Goal: Task Accomplishment & Management: Complete application form

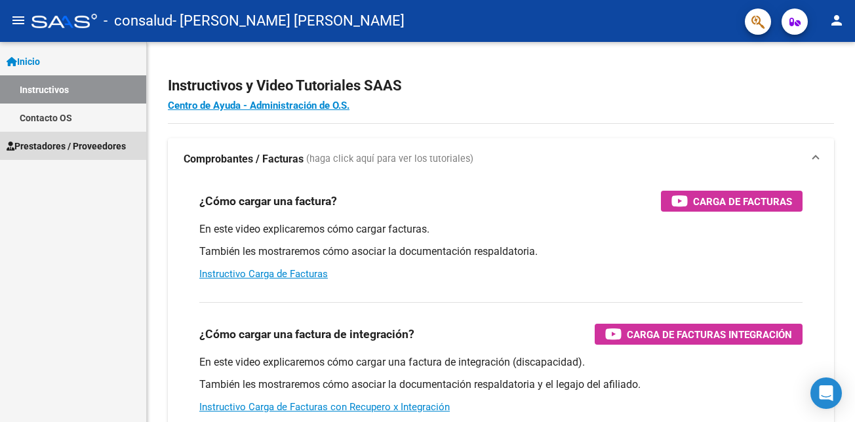
click at [76, 145] on span "Prestadores / Proveedores" at bounding box center [66, 146] width 119 height 14
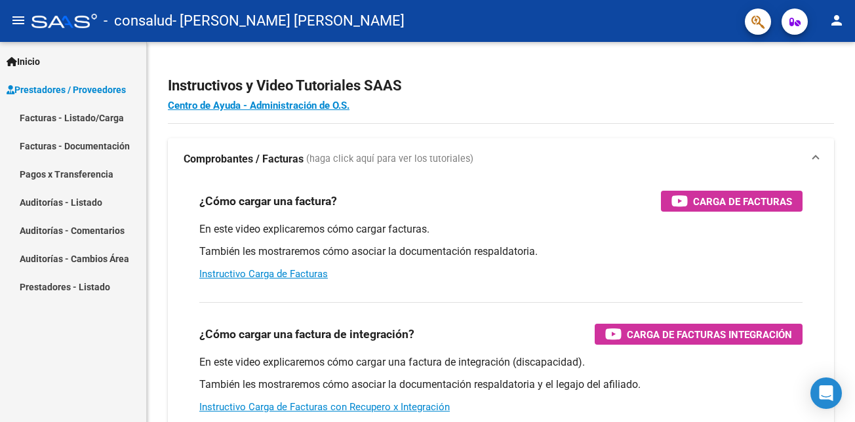
click at [89, 123] on link "Facturas - Listado/Carga" at bounding box center [73, 118] width 146 height 28
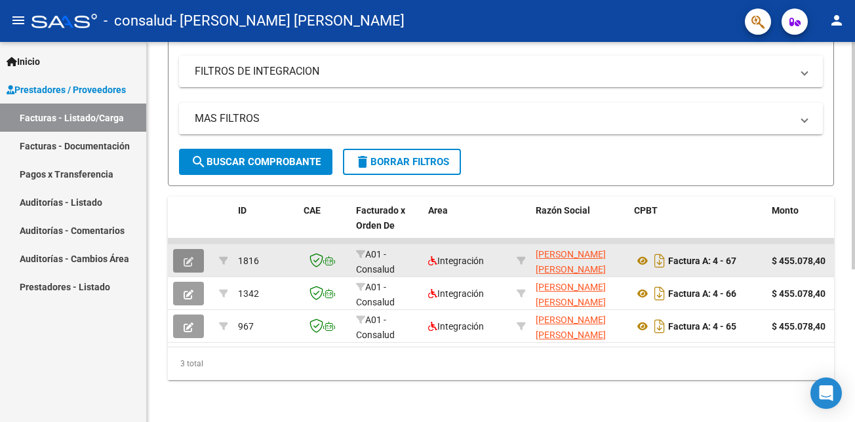
click at [190, 257] on icon "button" at bounding box center [188, 262] width 10 height 10
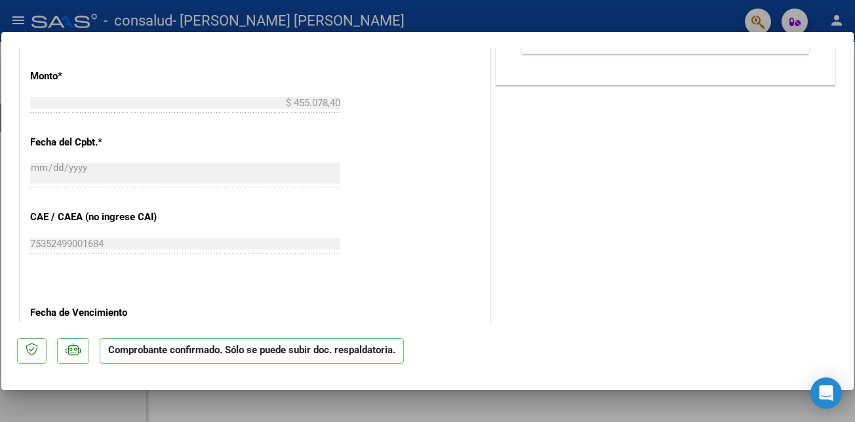
scroll to position [573, 0]
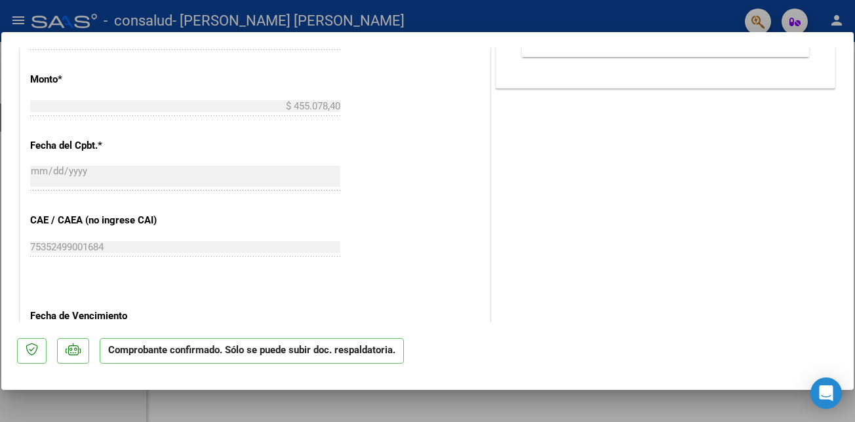
click at [667, 12] on div at bounding box center [427, 211] width 855 height 422
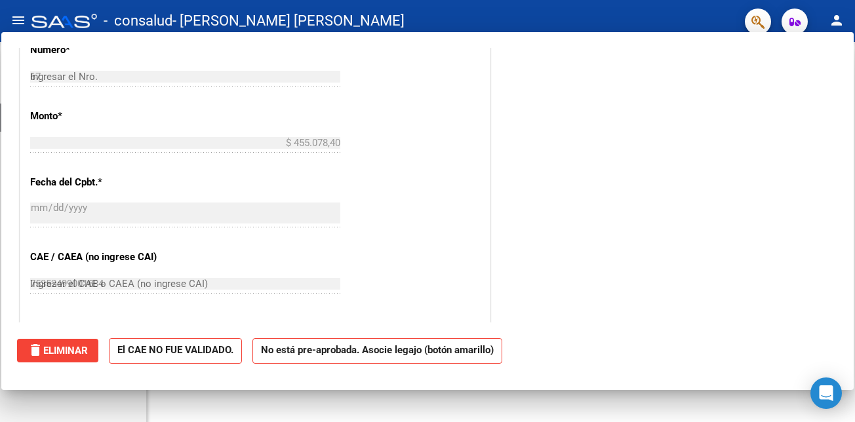
type input "$ 0,00"
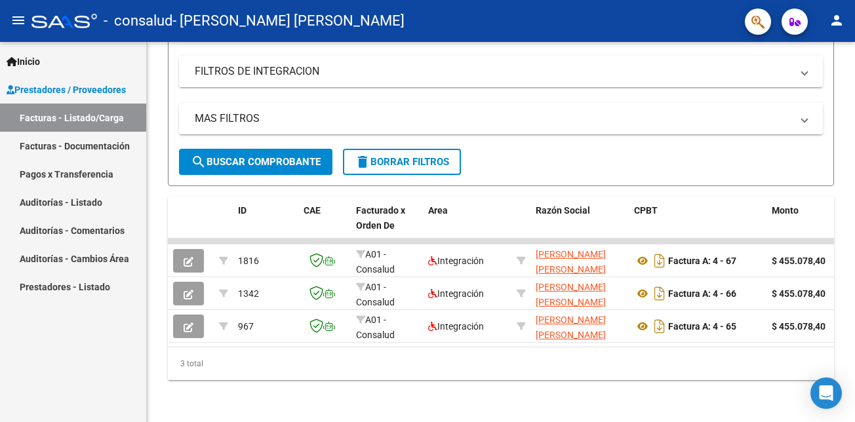
scroll to position [255, 0]
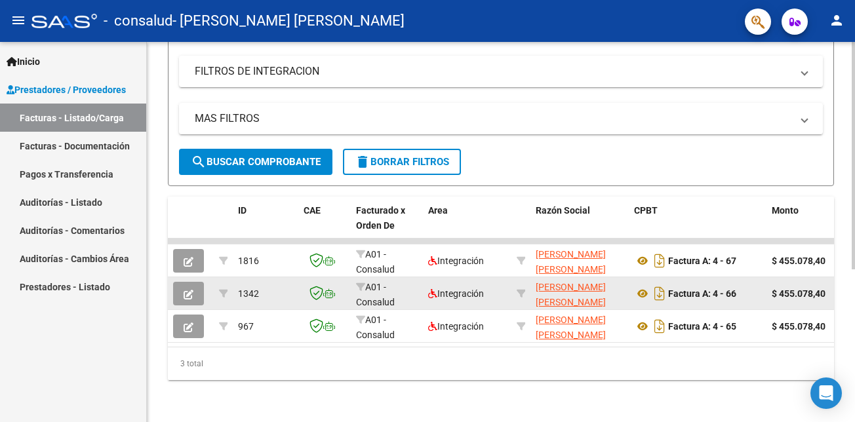
click at [189, 288] on span "button" at bounding box center [188, 294] width 10 height 12
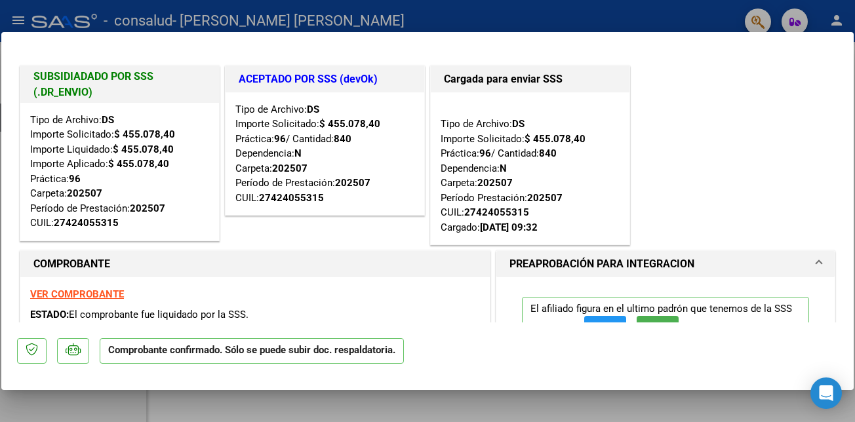
click at [415, 31] on div at bounding box center [427, 211] width 855 height 422
type input "$ 0,00"
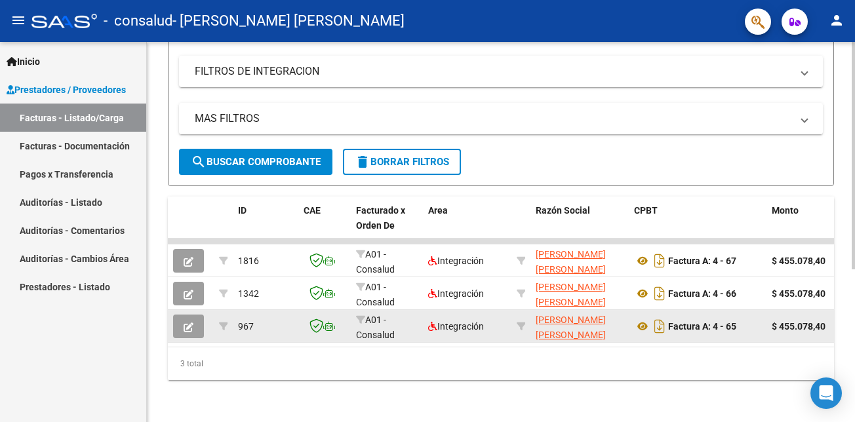
click at [178, 322] on button "button" at bounding box center [188, 327] width 31 height 24
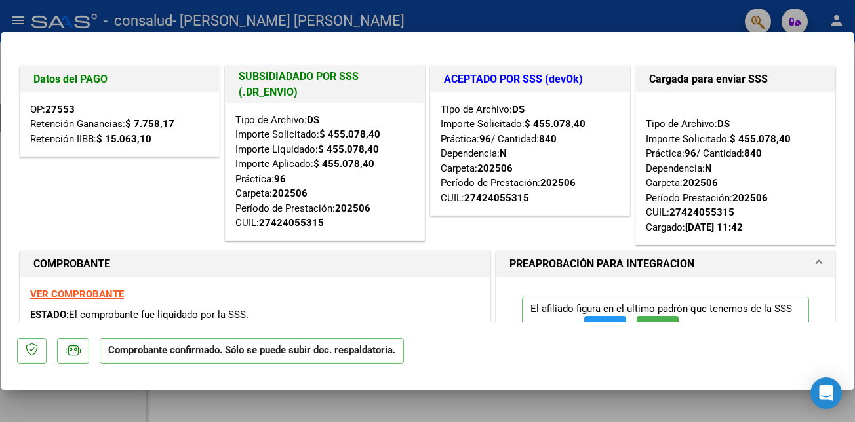
click at [421, 28] on div at bounding box center [427, 211] width 855 height 422
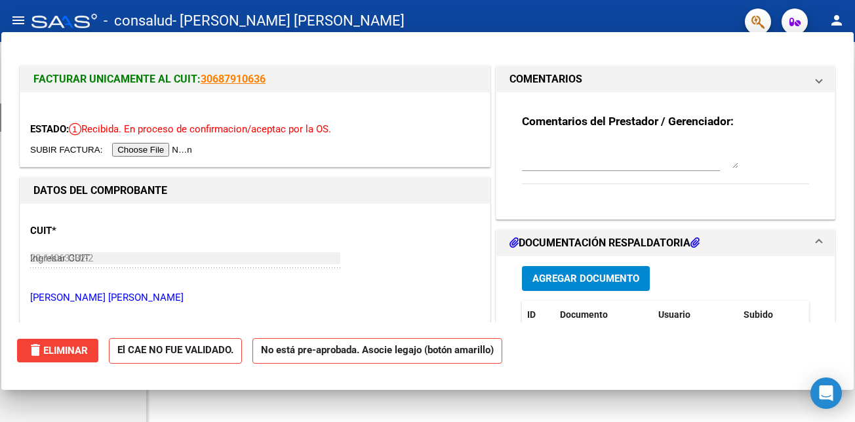
type input "$ 0,00"
